Goal: Task Accomplishment & Management: Manage account settings

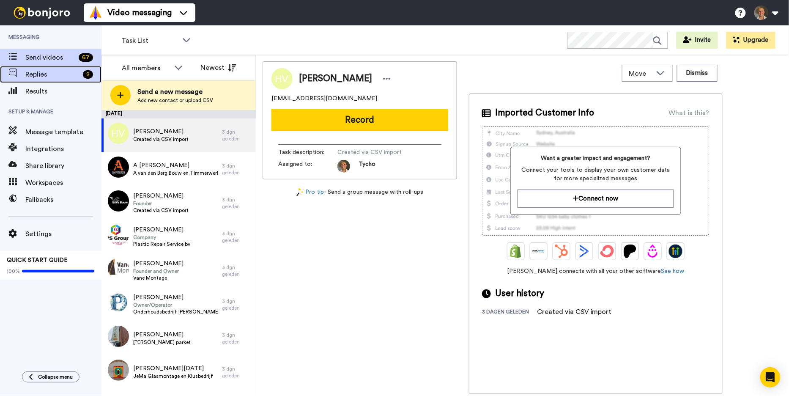
click at [71, 73] on span "Replies" at bounding box center [52, 74] width 54 height 10
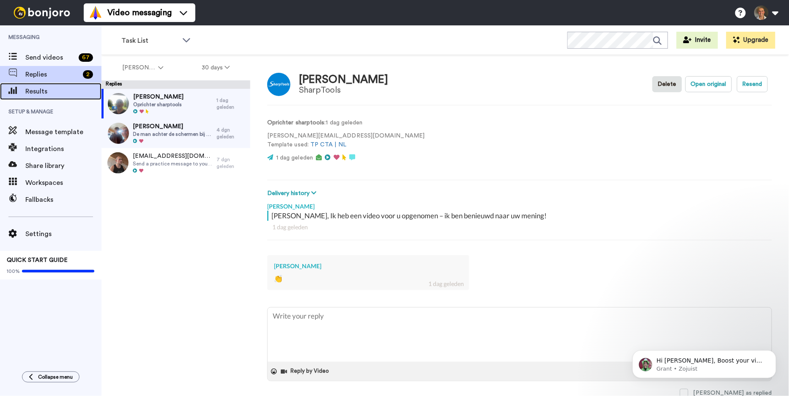
click at [69, 89] on span "Results" at bounding box center [63, 91] width 76 height 10
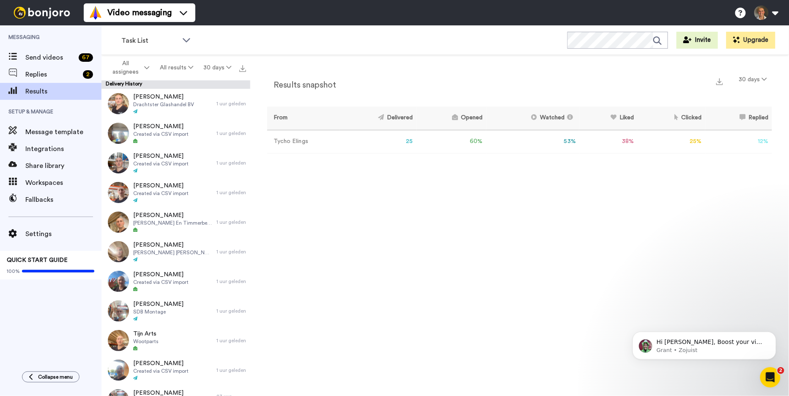
click at [774, 374] on icon "Intercom Messenger openen" at bounding box center [770, 377] width 14 height 14
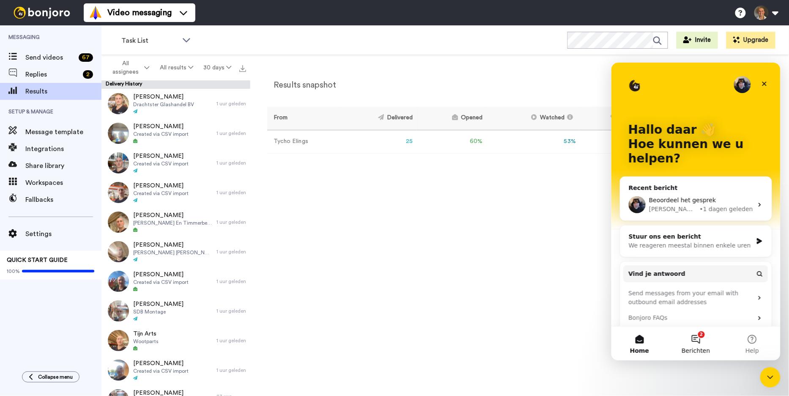
click at [702, 340] on button "2 Berichten" at bounding box center [695, 343] width 56 height 34
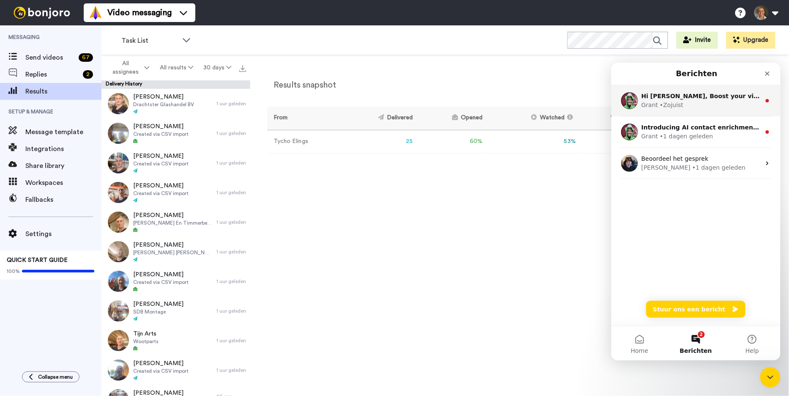
click at [723, 108] on div "Grant • Zojuist" at bounding box center [700, 104] width 119 height 9
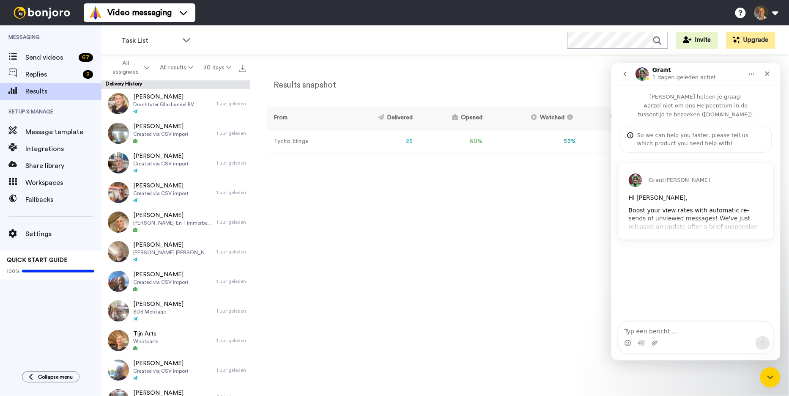
click at [730, 209] on div "Grant van Bonjoro Hi Tycho, Boost your view rates with automatic re-sends of un…" at bounding box center [695, 201] width 155 height 76
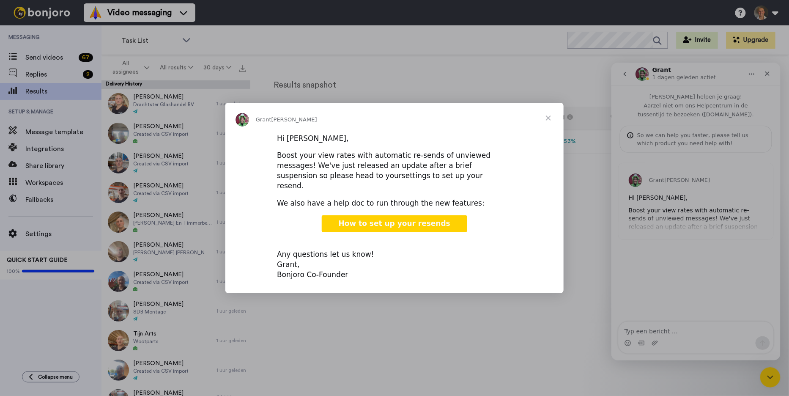
click at [365, 185] on link "settings to set up your resend." at bounding box center [380, 180] width 206 height 19
click at [548, 125] on span "Sluiten" at bounding box center [548, 118] width 30 height 30
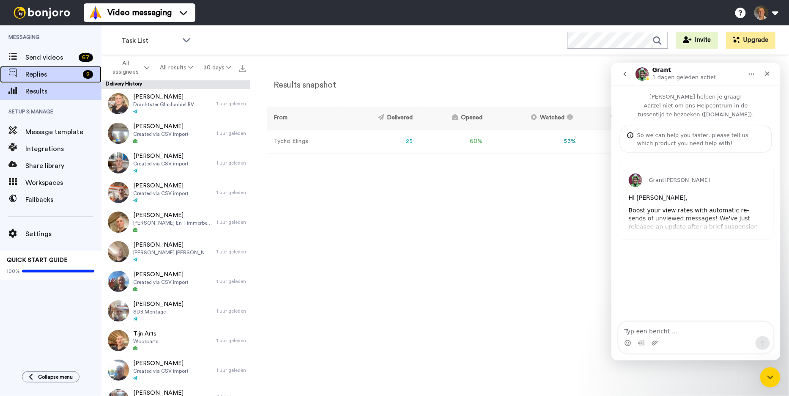
click at [41, 76] on span "Replies" at bounding box center [52, 74] width 54 height 10
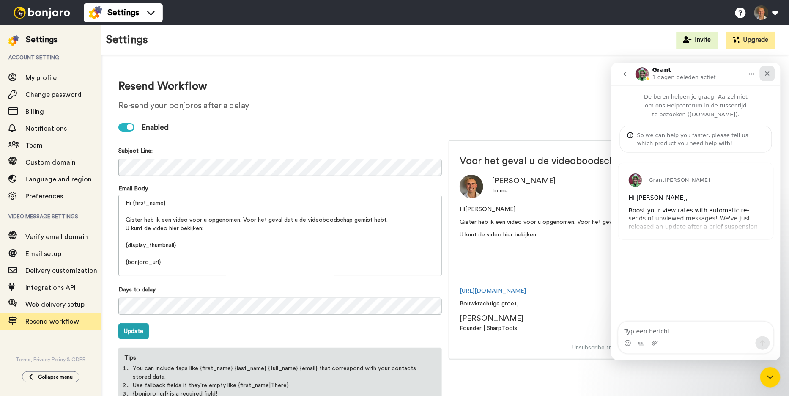
click at [766, 71] on icon "Sluiten" at bounding box center [766, 73] width 7 height 7
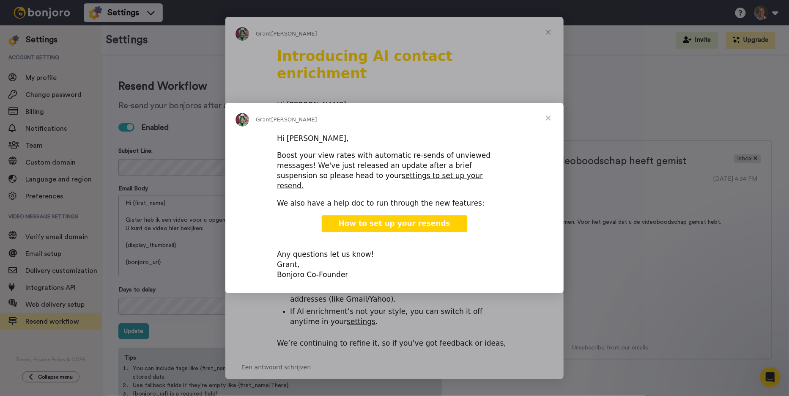
click at [546, 123] on span "Sluiten" at bounding box center [548, 118] width 30 height 30
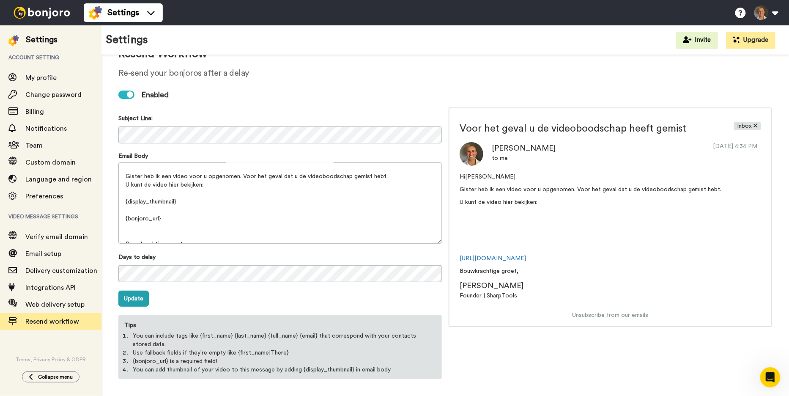
scroll to position [36, 0]
drag, startPoint x: 142, startPoint y: 296, endPoint x: 182, endPoint y: 295, distance: 40.2
click at [141, 296] on button "Update" at bounding box center [133, 298] width 30 height 16
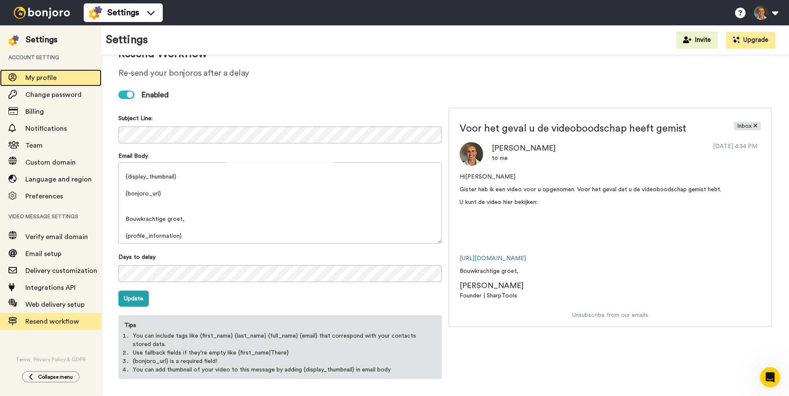
click at [57, 82] on span "My profile" at bounding box center [63, 78] width 76 height 10
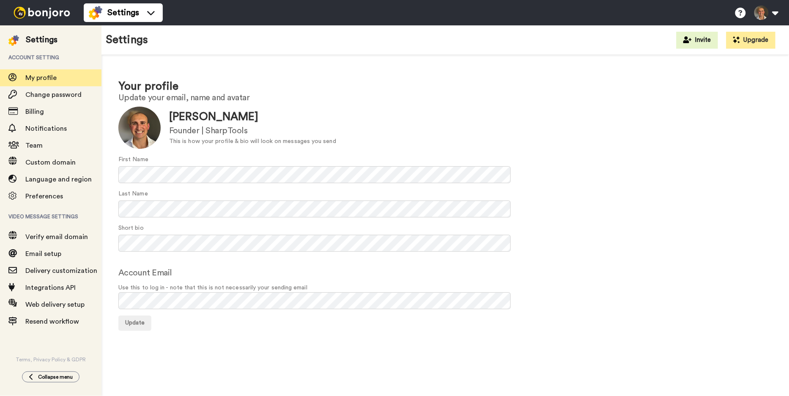
click at [54, 18] on img at bounding box center [41, 13] width 63 height 12
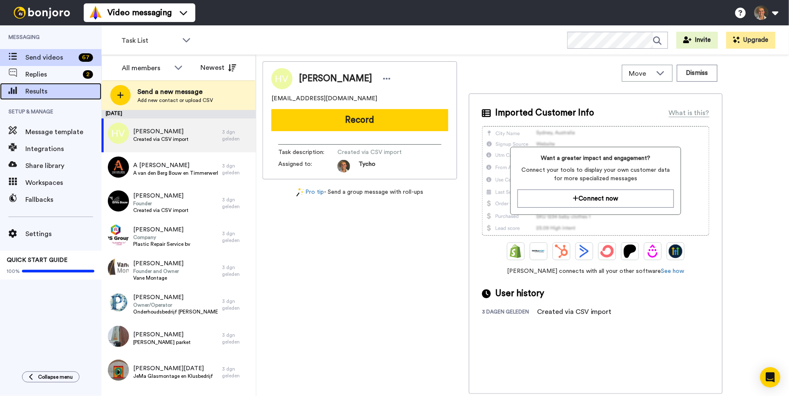
click at [49, 84] on div "Results" at bounding box center [50, 91] width 101 height 17
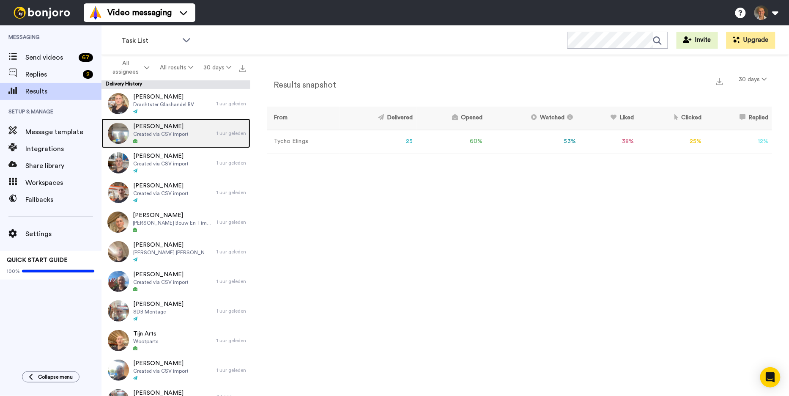
click at [137, 143] on icon at bounding box center [135, 141] width 4 height 4
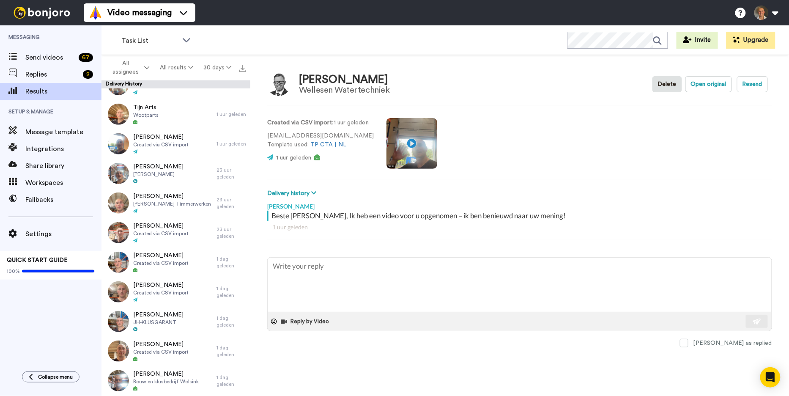
scroll to position [216, 0]
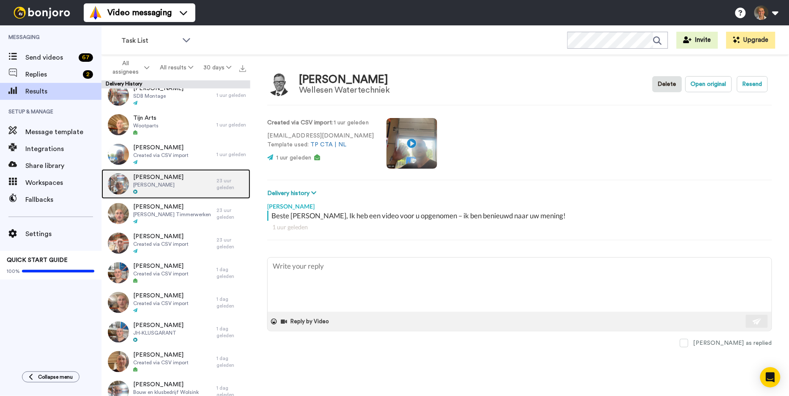
click at [175, 181] on span "Jonas karwei" at bounding box center [158, 184] width 50 height 7
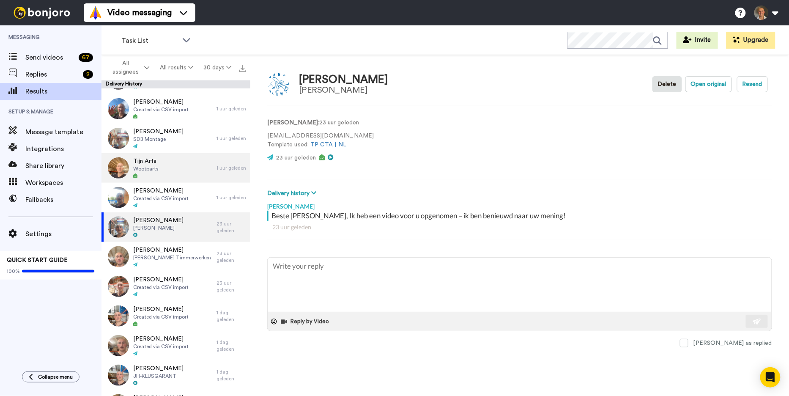
scroll to position [166, 0]
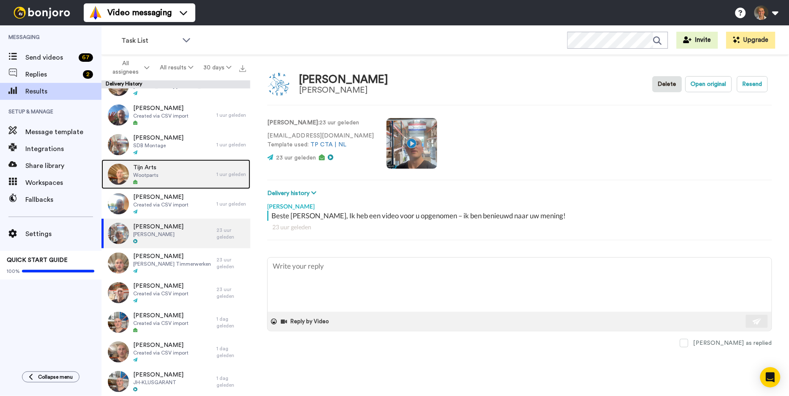
click at [187, 177] on div "Tijn Arts Wootparts" at bounding box center [158, 174] width 115 height 30
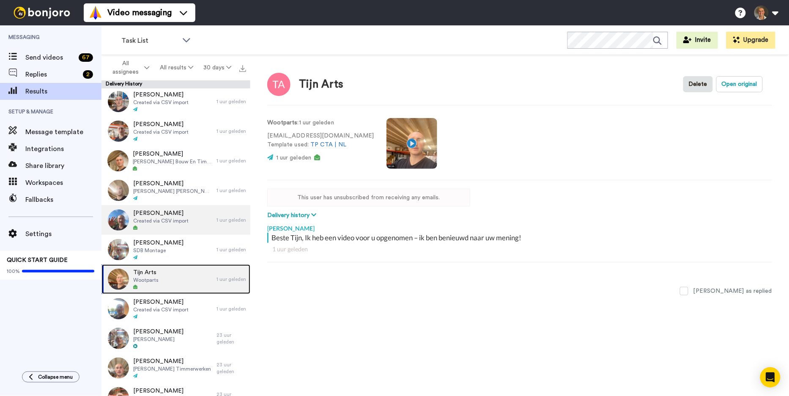
scroll to position [55, 0]
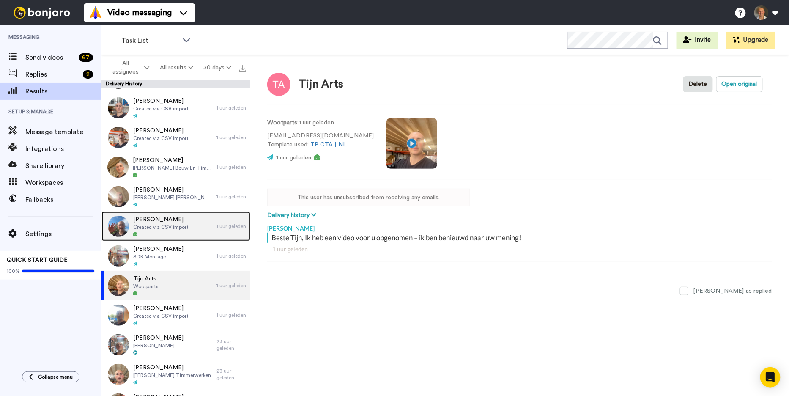
click at [186, 221] on span "Joris Dekker" at bounding box center [160, 219] width 55 height 8
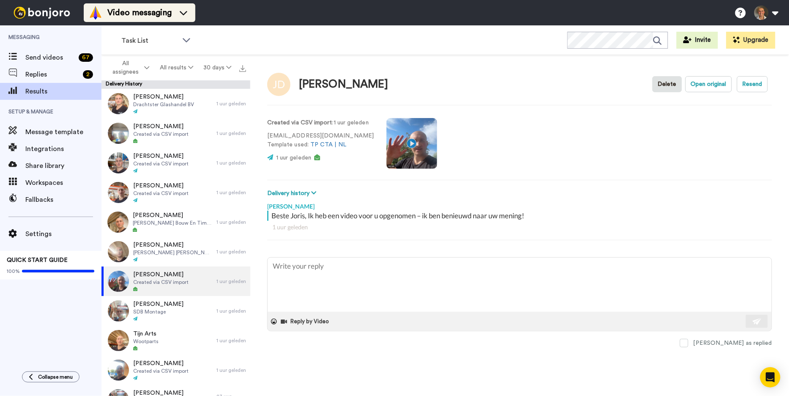
type textarea "x"
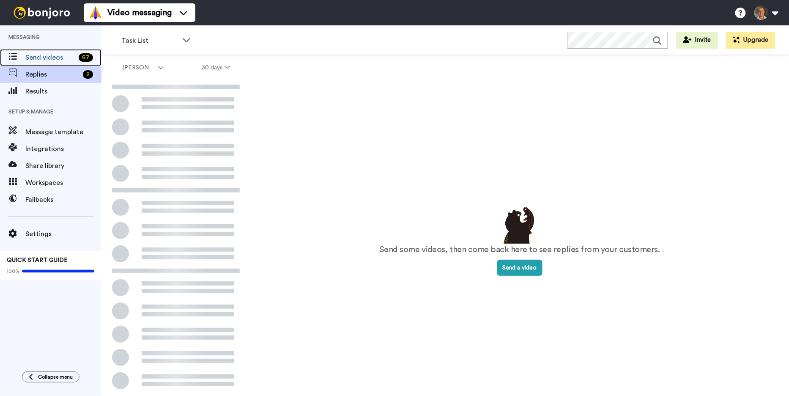
click at [46, 59] on span "Send videos" at bounding box center [50, 57] width 50 height 10
